Goal: Task Accomplishment & Management: Complete application form

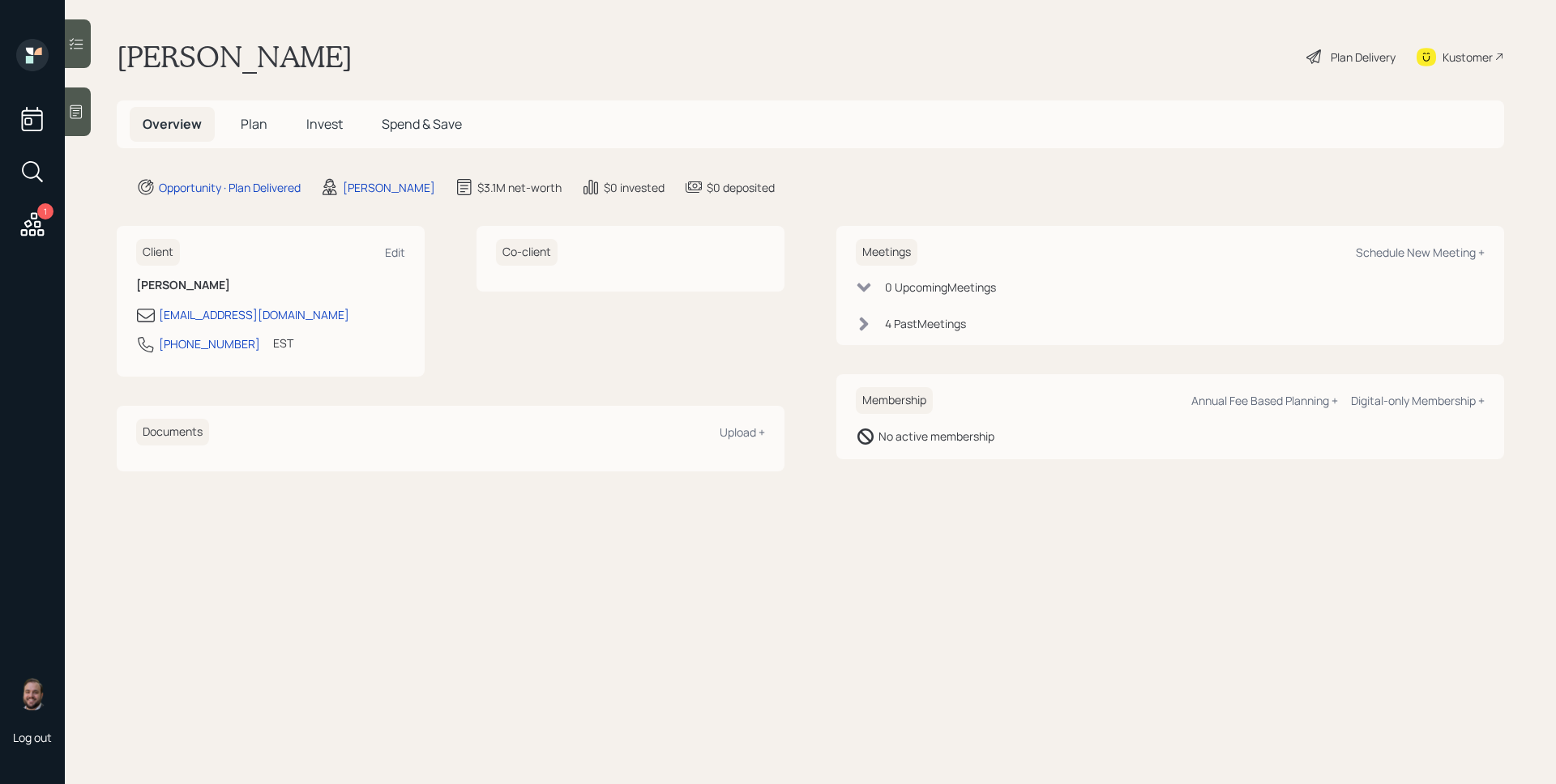
click at [46, 214] on div "1" at bounding box center [45, 212] width 17 height 17
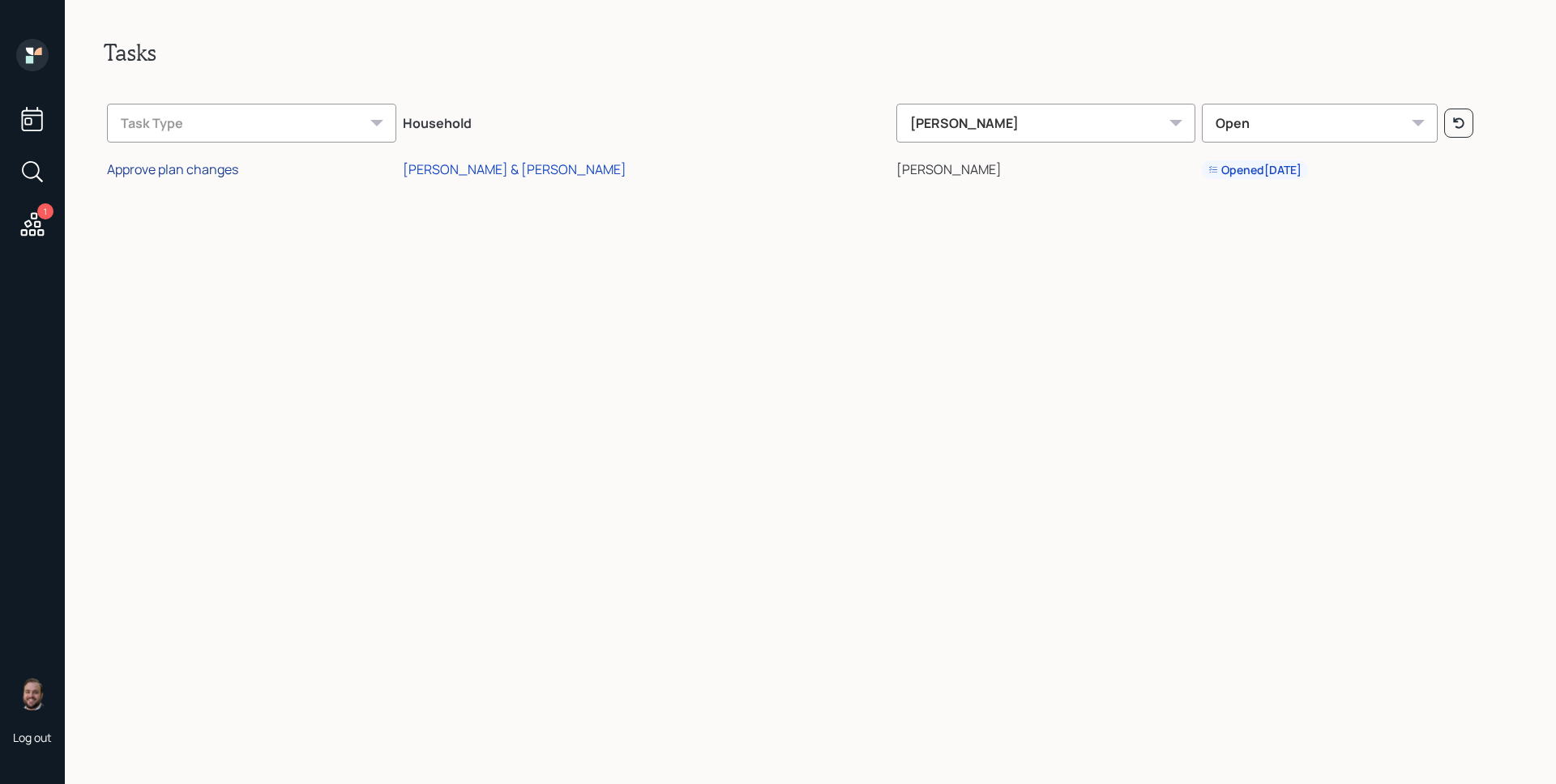
click at [204, 175] on div "Approve plan changes" at bounding box center [172, 170] width 131 height 17
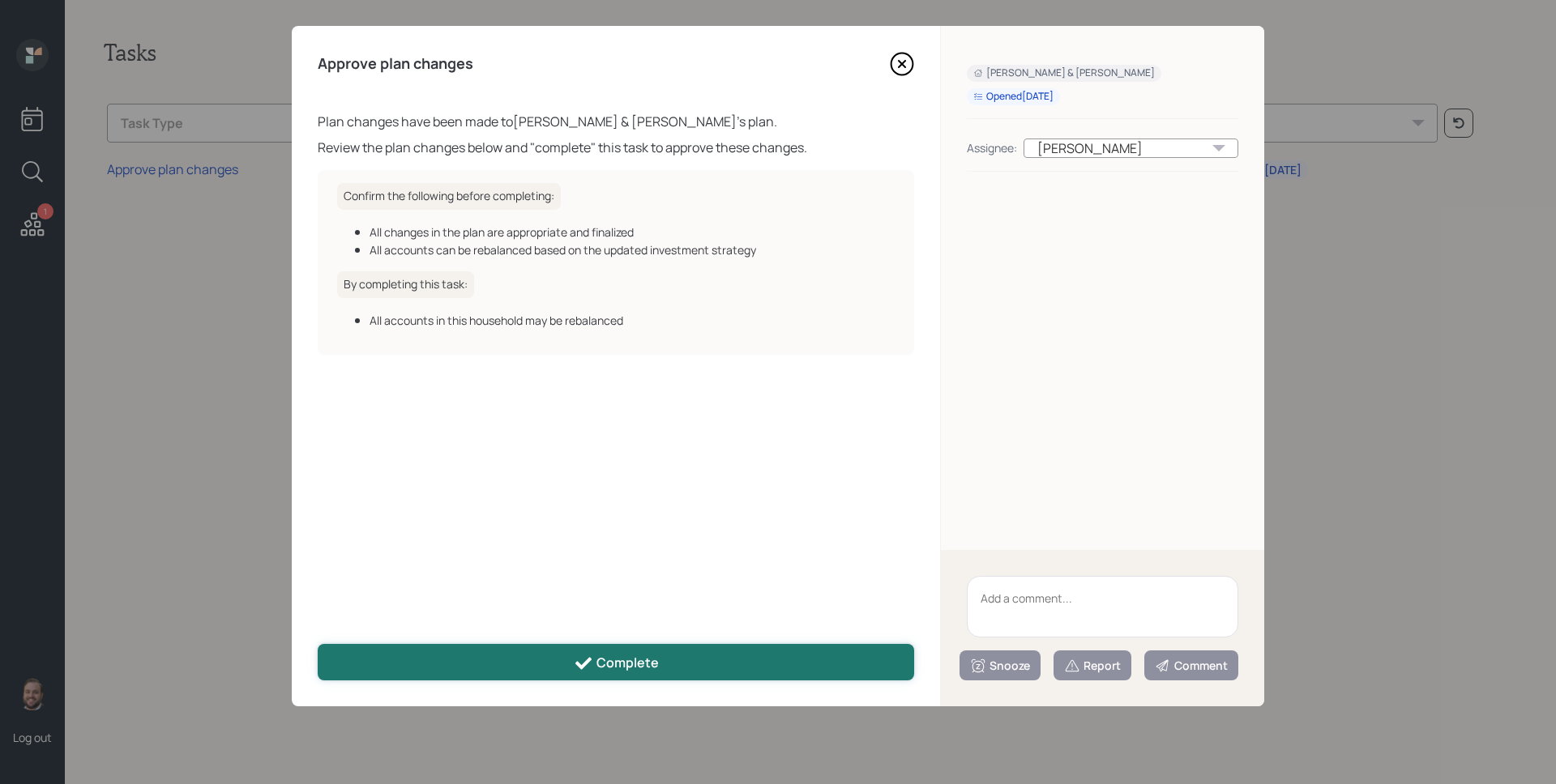
click at [666, 651] on button "Complete" at bounding box center [615, 663] width 596 height 37
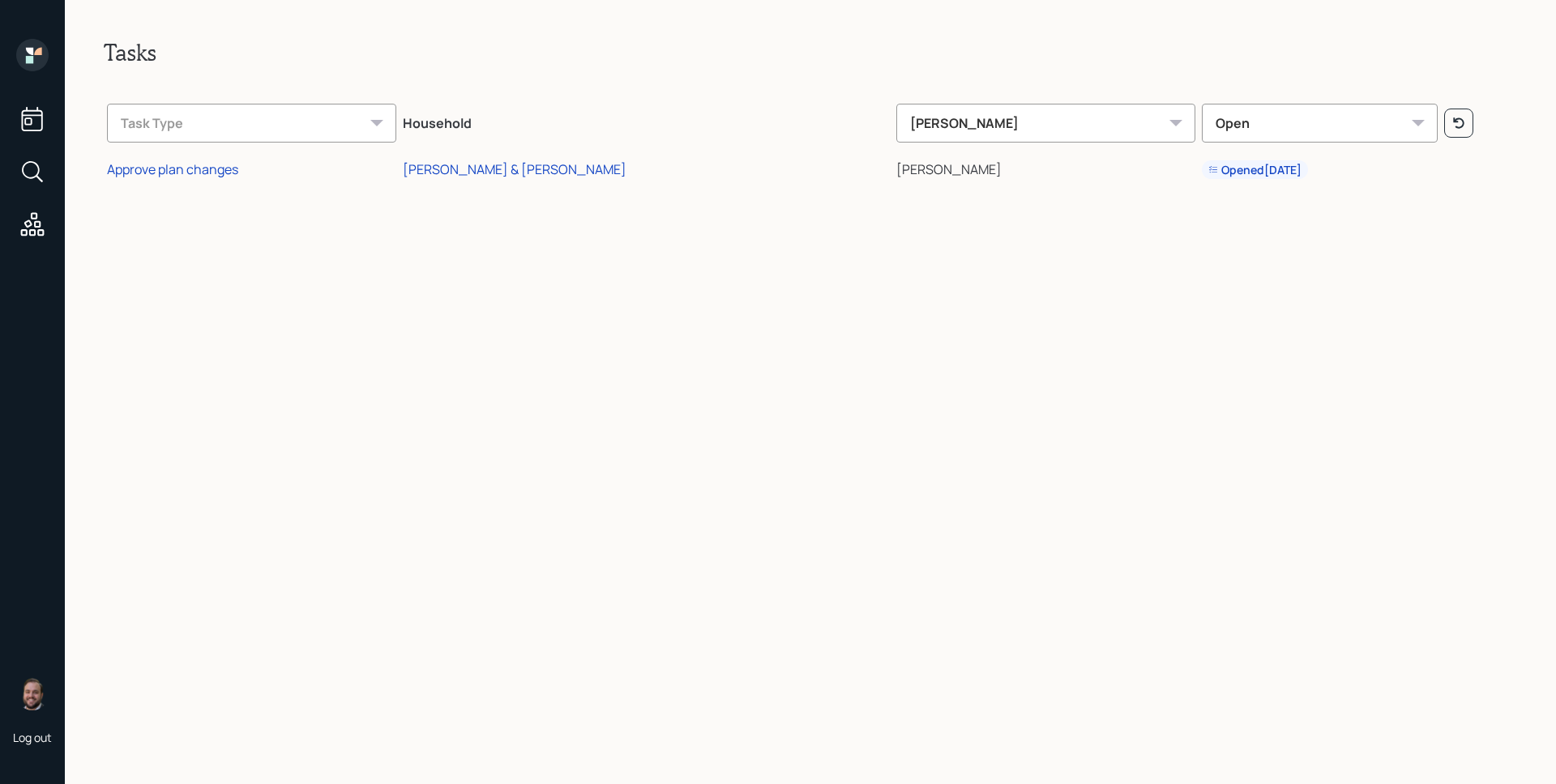
click at [32, 53] on icon at bounding box center [30, 52] width 7 height 7
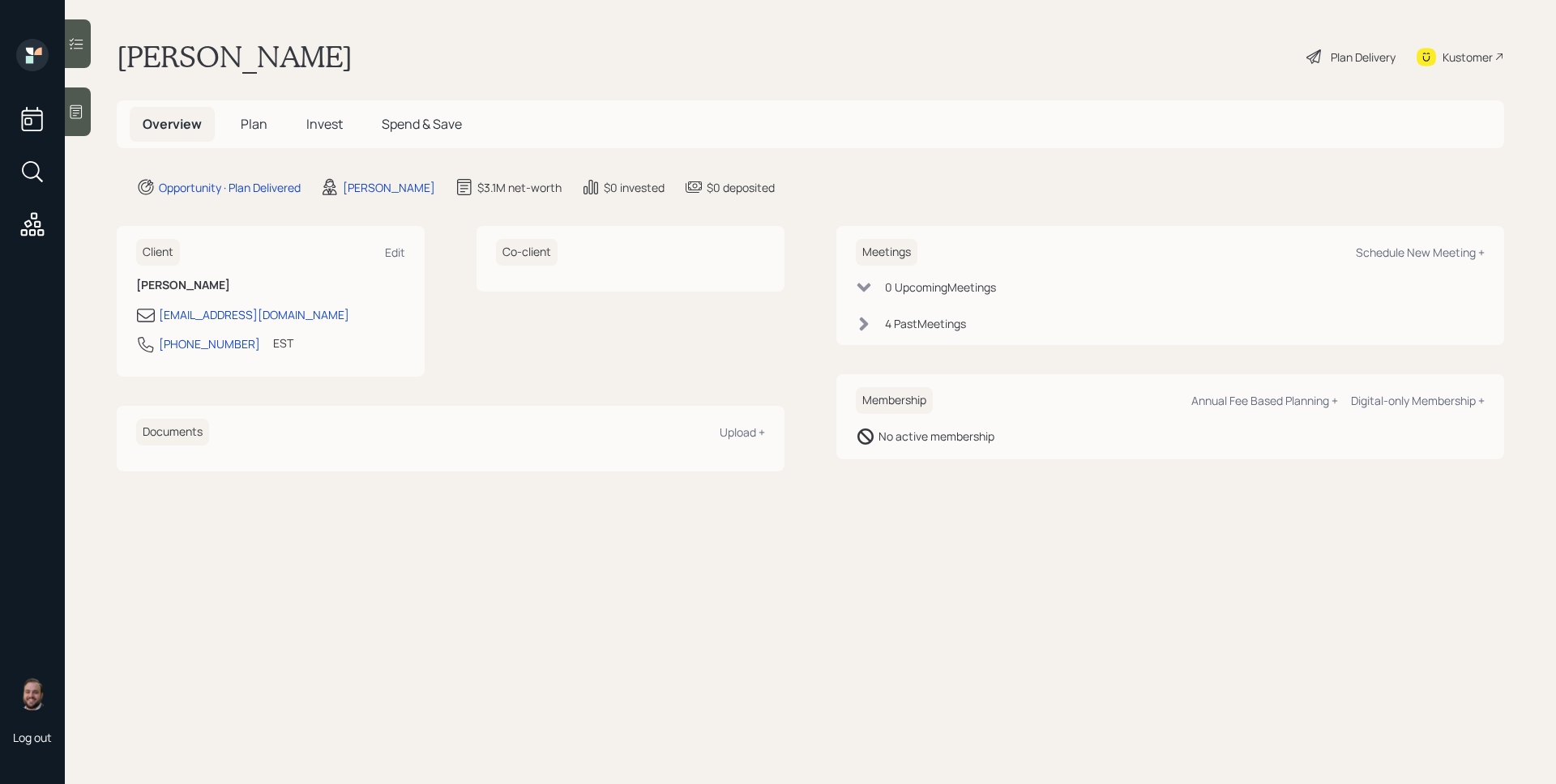
click at [251, 126] on span "Plan" at bounding box center [254, 124] width 27 height 17
